Goal: Go to known website: Access a specific website the user already knows

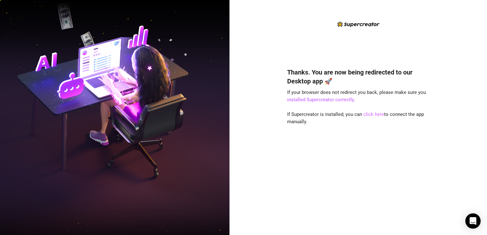
click at [369, 113] on link "click here" at bounding box center [374, 115] width 21 height 6
click at [376, 116] on link "click here" at bounding box center [374, 115] width 21 height 6
click at [373, 115] on link "click here" at bounding box center [374, 115] width 21 height 6
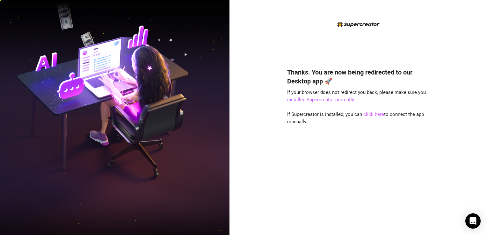
click at [377, 116] on link "click here" at bounding box center [374, 115] width 21 height 6
drag, startPoint x: 377, startPoint y: 116, endPoint x: 362, endPoint y: 135, distance: 24.1
click at [362, 135] on div "Thanks. You are now being redirected to our Desktop app 🚀 If your browser does …" at bounding box center [358, 142] width 142 height 166
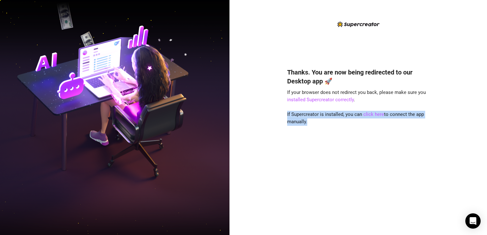
click at [347, 144] on div "Thanks. You are now being redirected to our Desktop app 🚀 If your browser does …" at bounding box center [358, 142] width 142 height 166
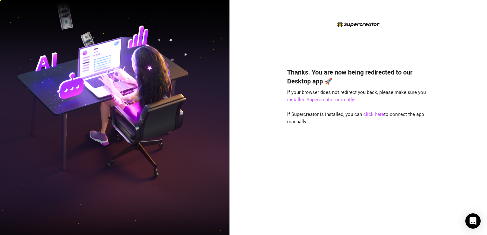
click at [370, 100] on div "Thanks. You are now being redirected to our Desktop app 🚀 If your browser does …" at bounding box center [358, 142] width 142 height 166
click at [374, 115] on link "click here" at bounding box center [374, 115] width 21 height 6
